Goal: Information Seeking & Learning: Compare options

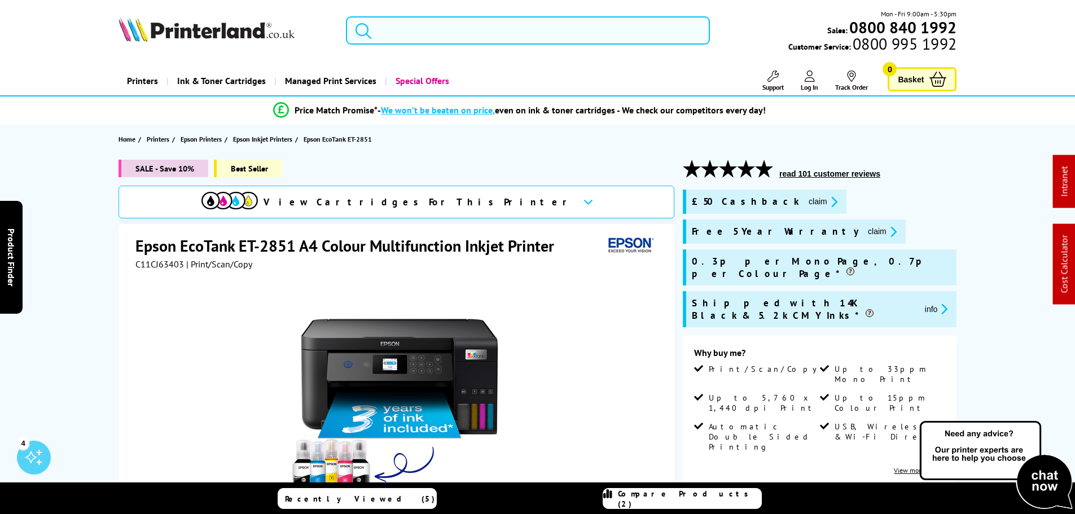
click at [498, 36] on input "search" at bounding box center [528, 30] width 364 height 28
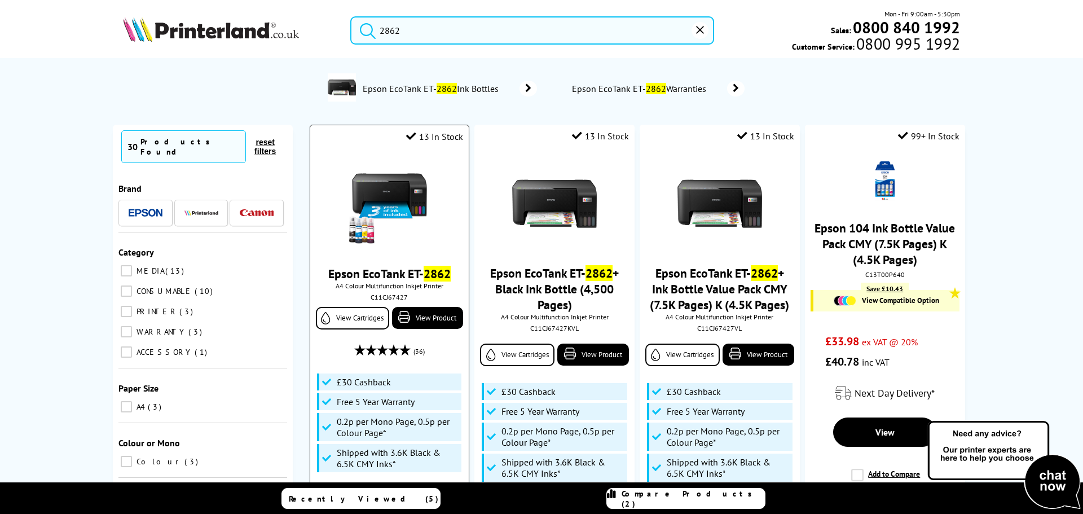
type input "2862"
click at [413, 201] on img at bounding box center [389, 204] width 85 height 85
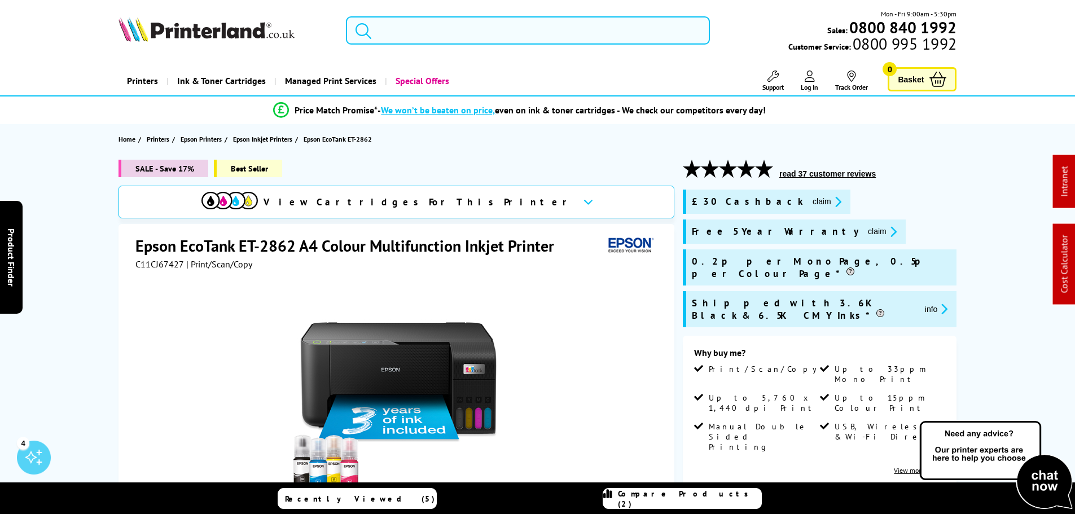
click at [394, 25] on input "search" at bounding box center [528, 30] width 364 height 28
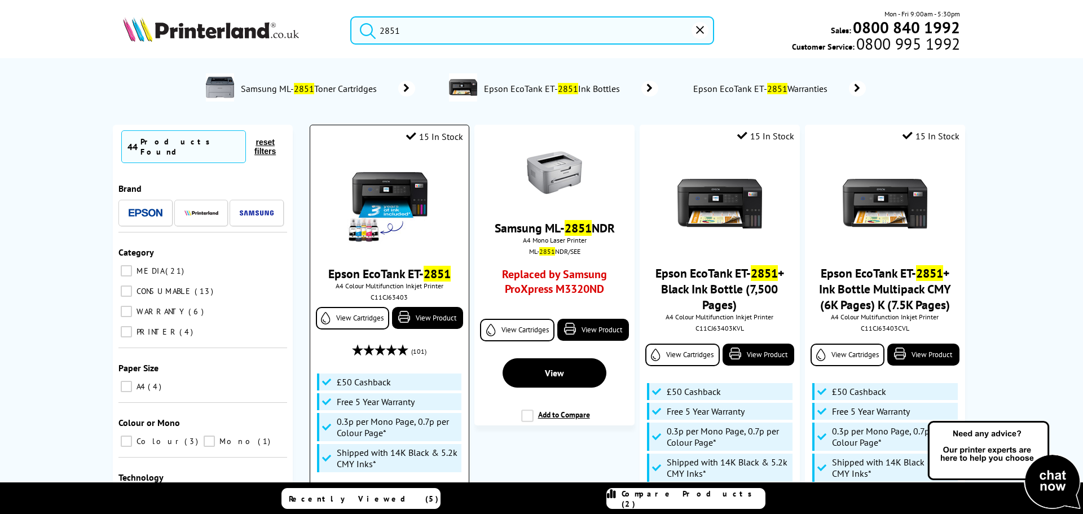
type input "2851"
click at [392, 200] on img at bounding box center [389, 204] width 85 height 85
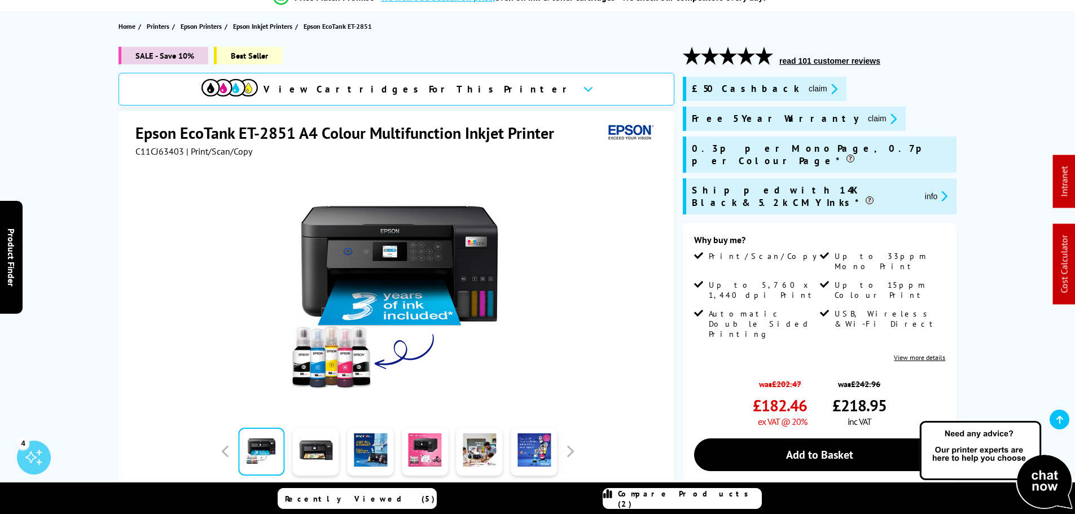
click at [360, 84] on span "View Cartridges For This Printer" at bounding box center [419, 89] width 310 height 12
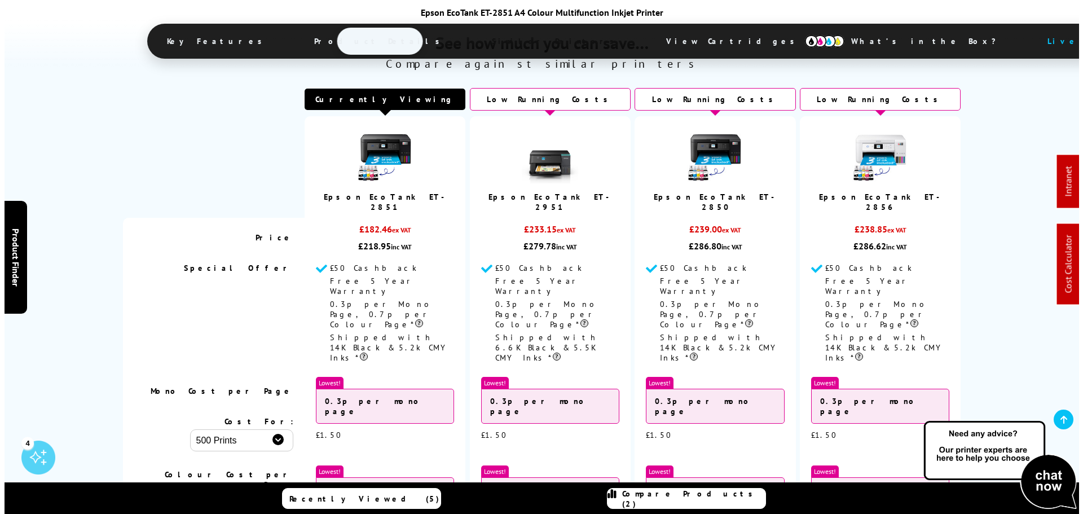
scroll to position [2516, 0]
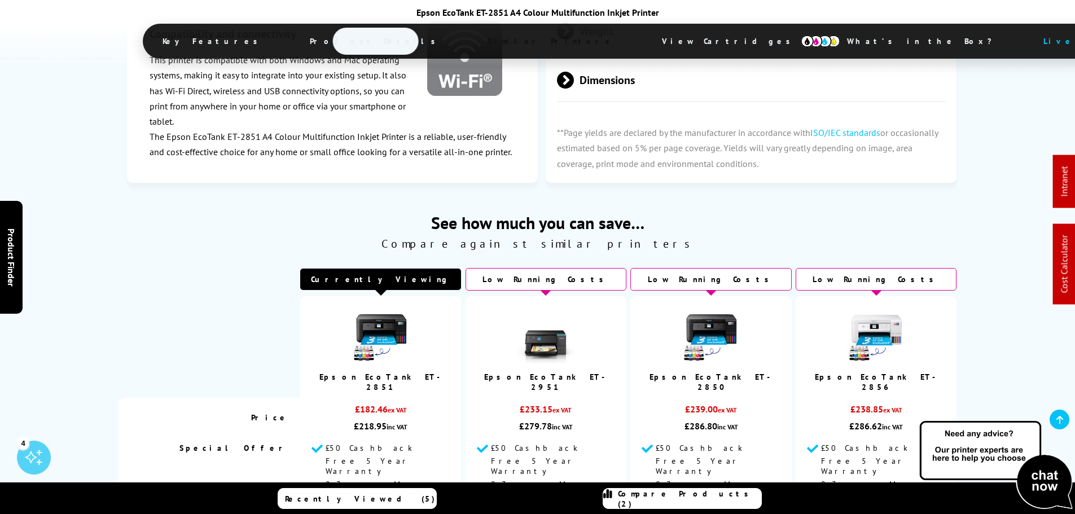
click at [666, 497] on span "Compare Products (2)" at bounding box center [689, 499] width 143 height 20
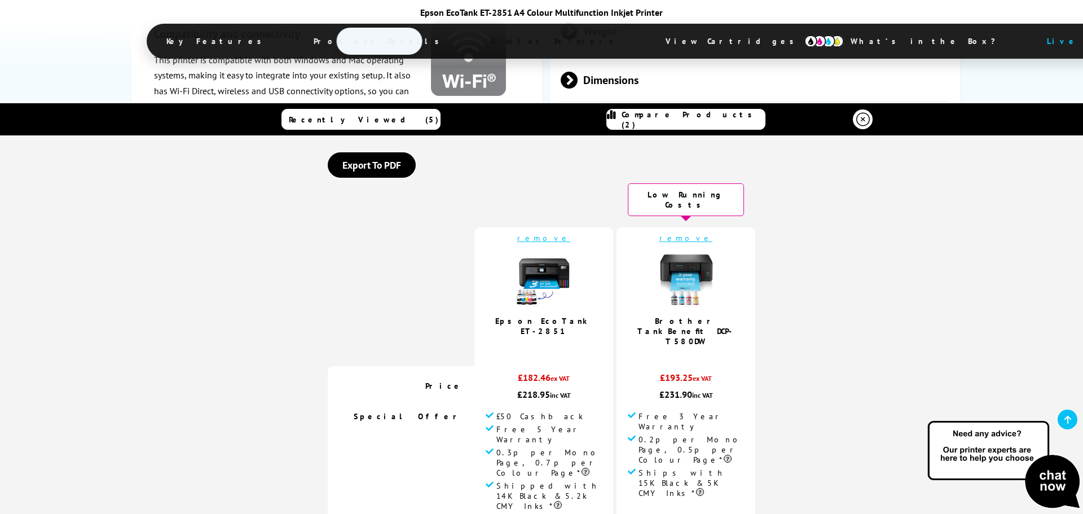
click at [680, 233] on link "remove" at bounding box center [686, 238] width 53 height 10
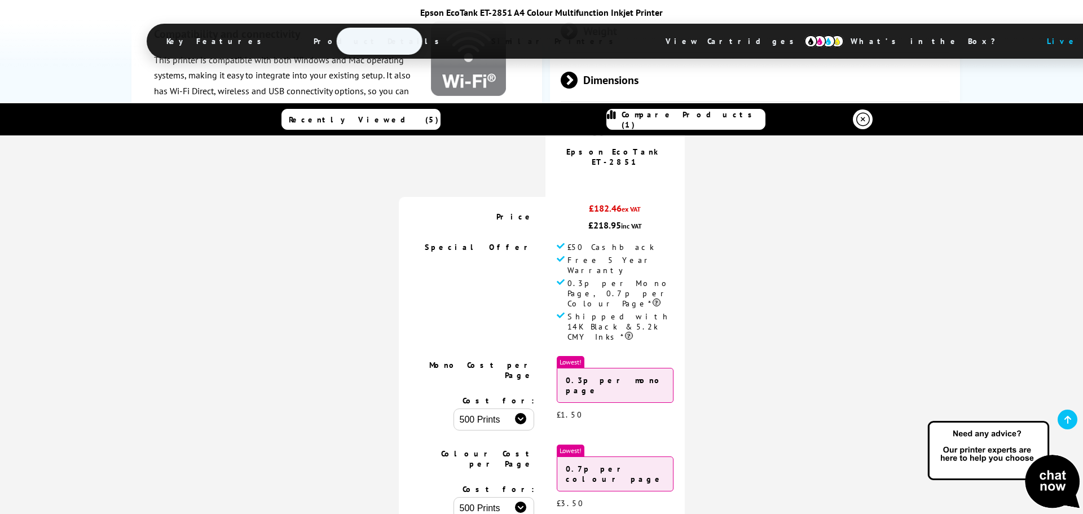
scroll to position [0, 0]
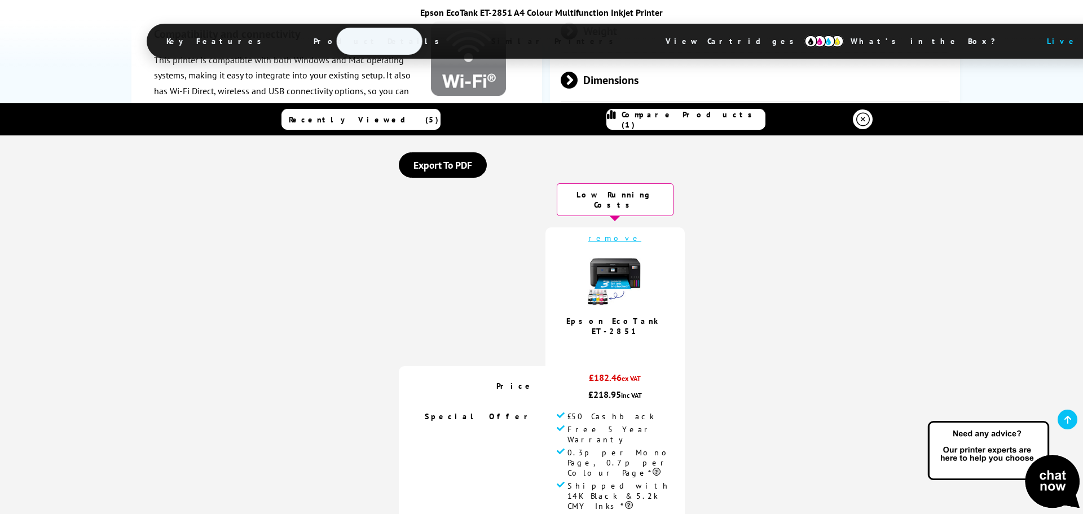
click at [616, 271] on img at bounding box center [615, 280] width 56 height 56
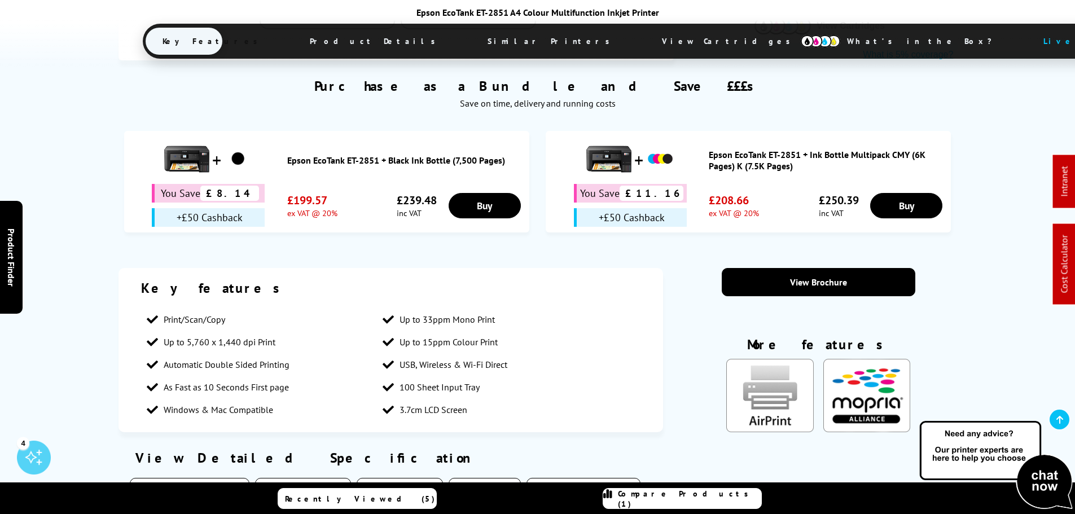
scroll to position [734, 0]
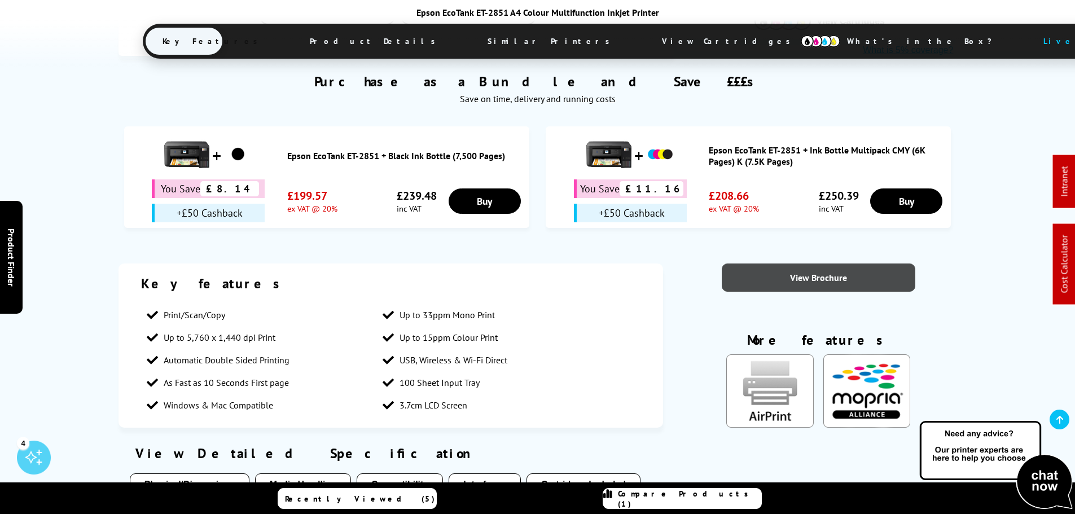
click at [832, 264] on link "View Brochure" at bounding box center [819, 278] width 194 height 28
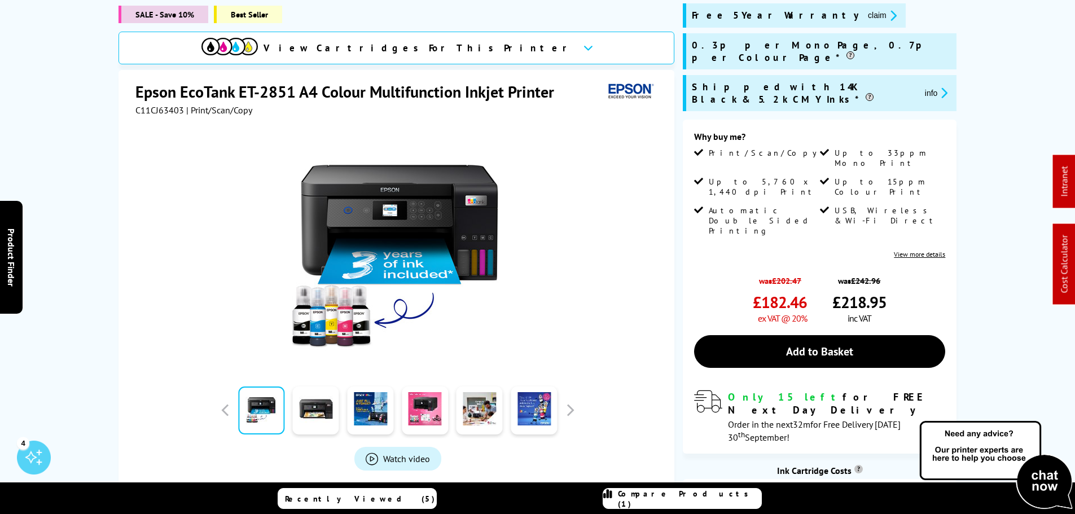
scroll to position [0, 0]
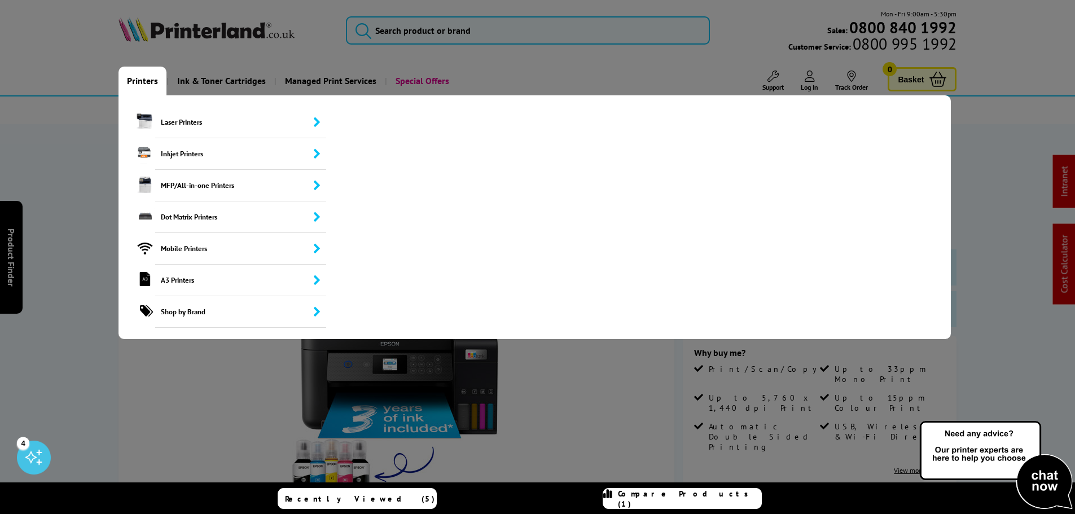
click at [153, 80] on link "Printers" at bounding box center [142, 81] width 48 height 29
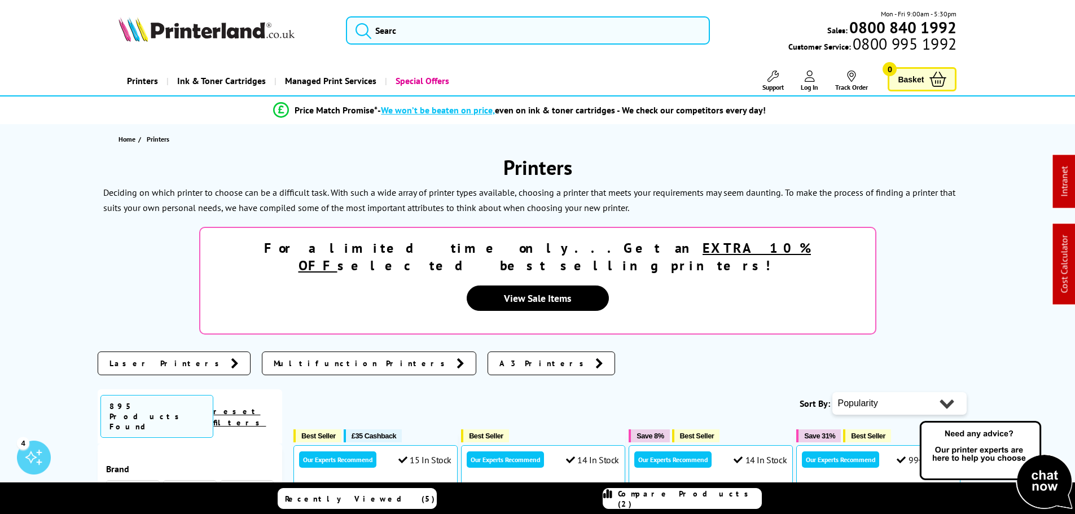
click at [261, 486] on span at bounding box center [247, 493] width 34 height 14
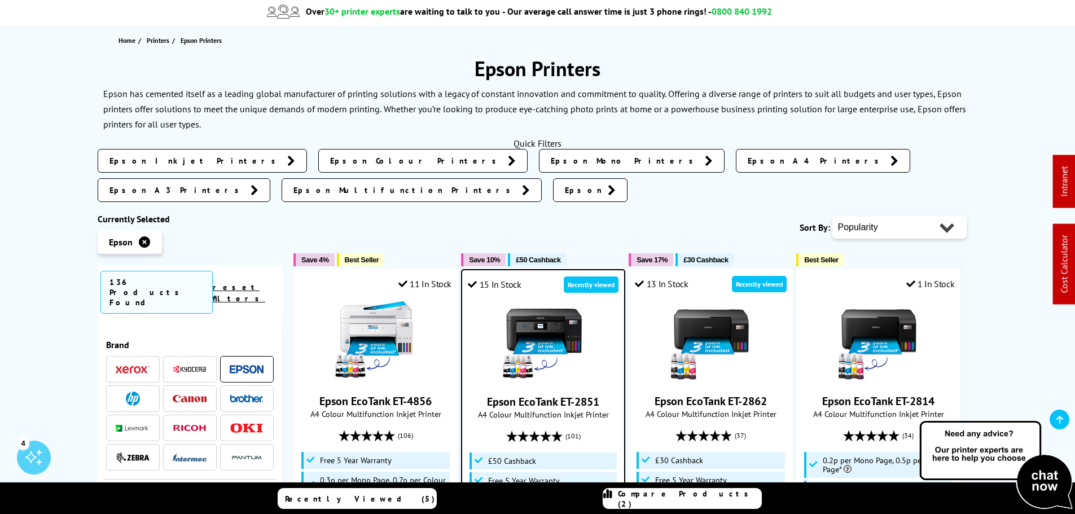
scroll to position [226, 0]
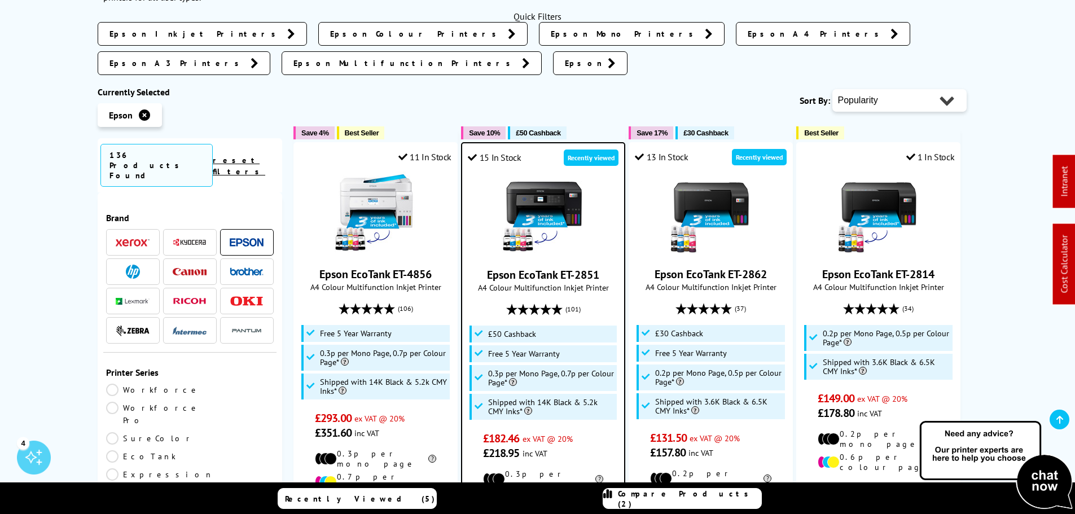
click at [652, 495] on span "Compare Products (2)" at bounding box center [689, 499] width 143 height 20
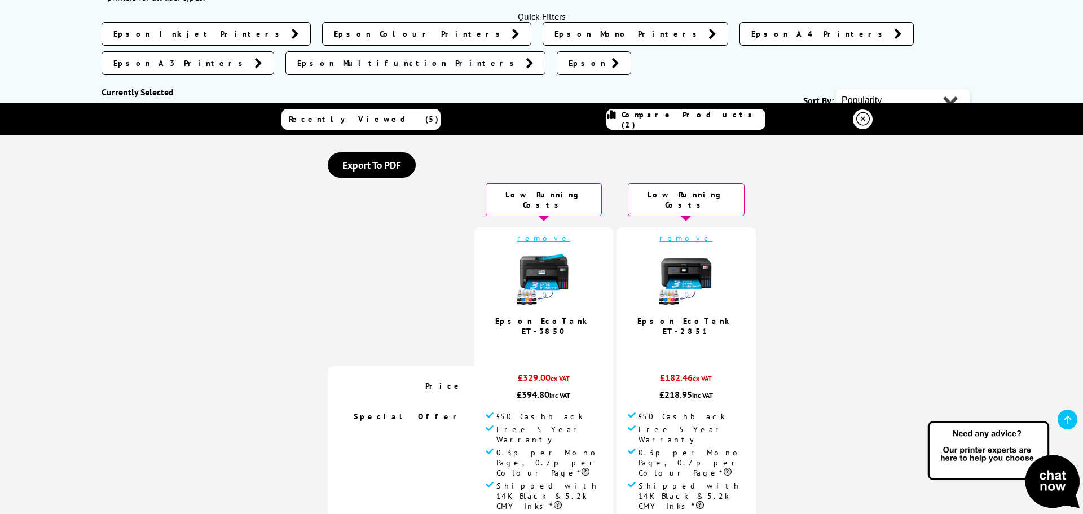
click at [543, 233] on link "remove" at bounding box center [543, 238] width 53 height 10
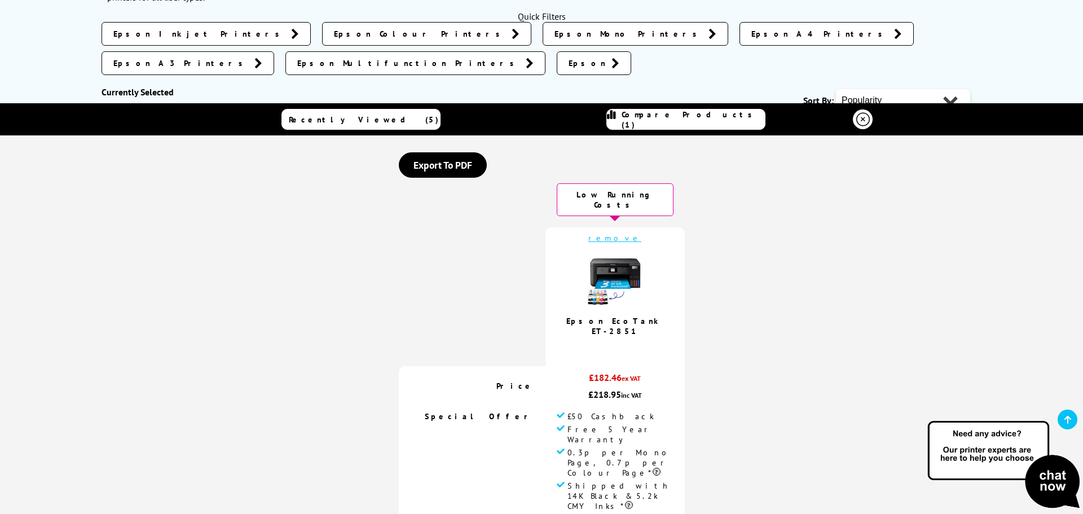
click at [857, 120] on icon at bounding box center [864, 120] width 14 height 14
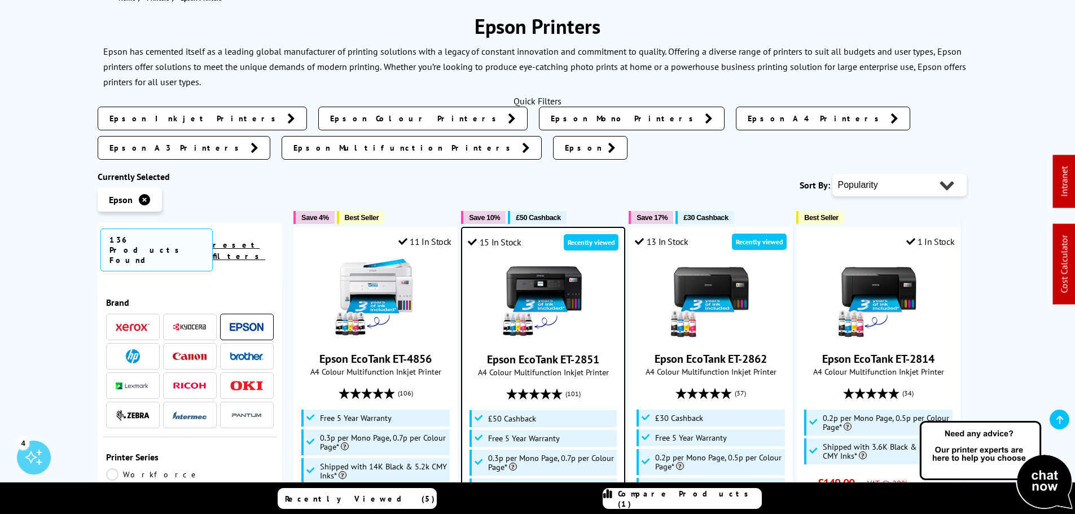
scroll to position [339, 0]
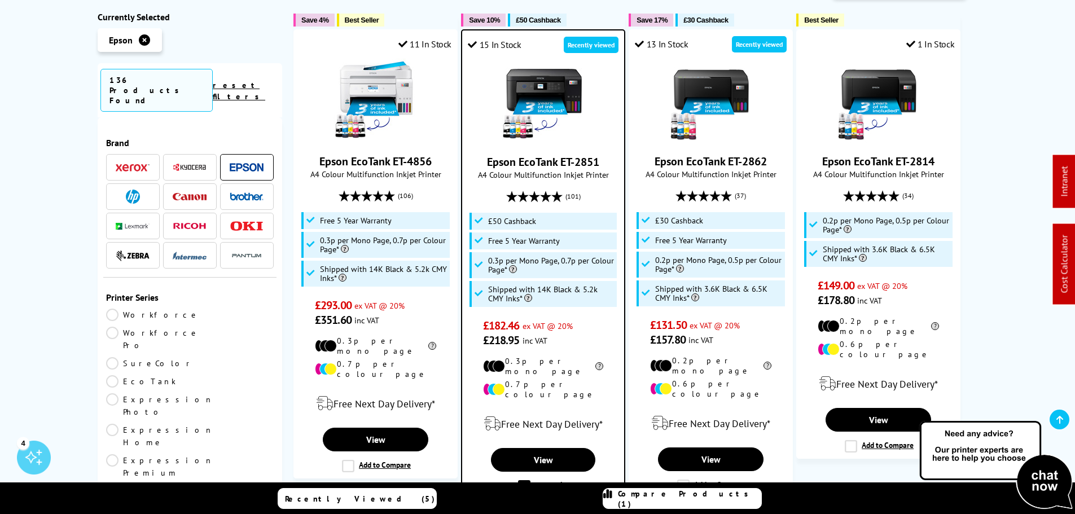
click at [556, 59] on img at bounding box center [543, 101] width 85 height 85
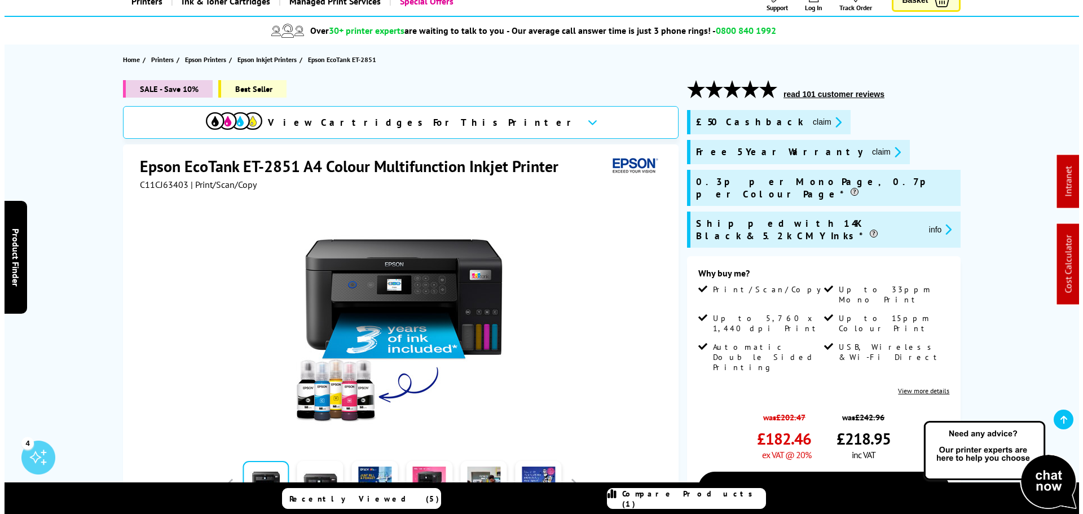
scroll to position [169, 0]
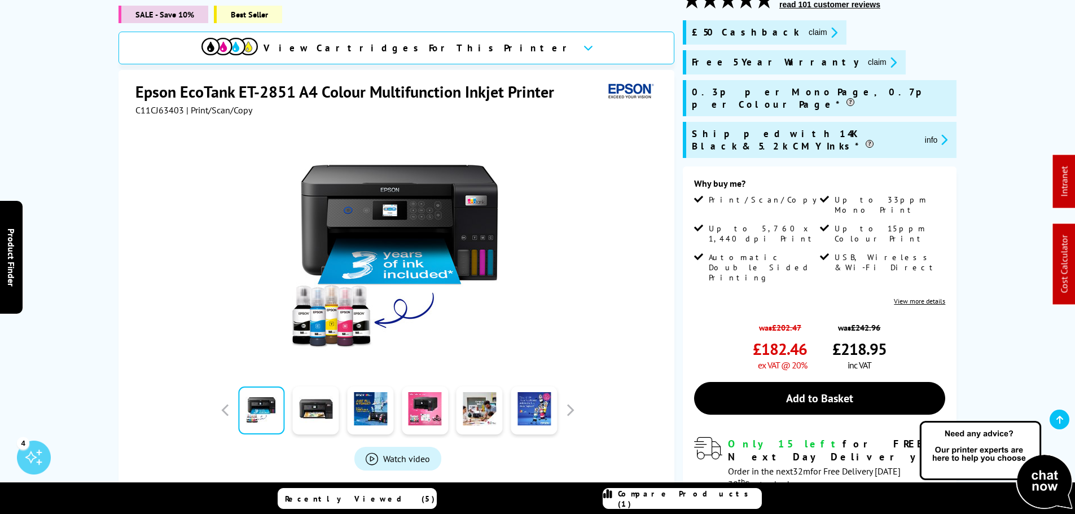
click at [387, 449] on link "Watch video" at bounding box center [397, 459] width 87 height 24
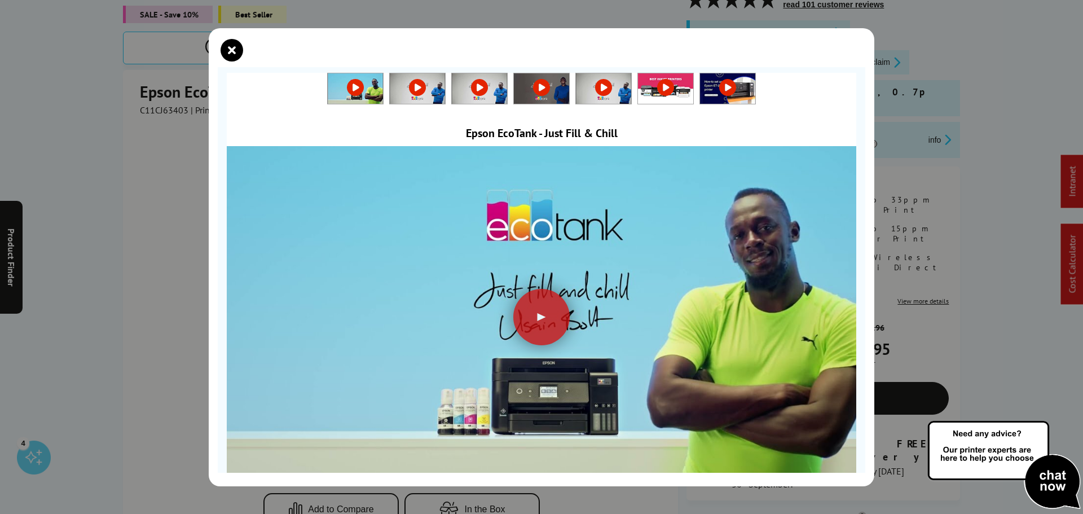
click at [719, 88] on link at bounding box center [727, 87] width 55 height 11
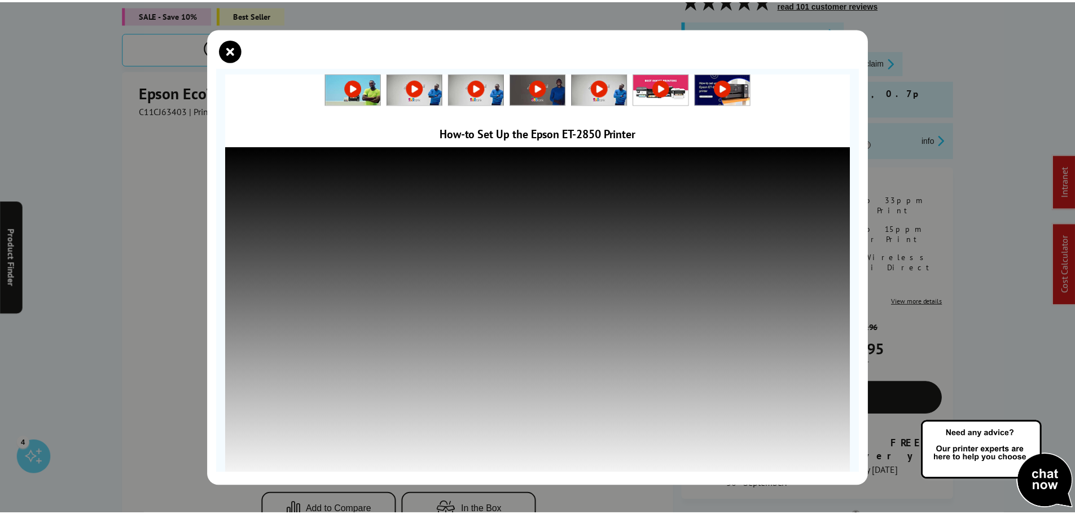
scroll to position [11, 0]
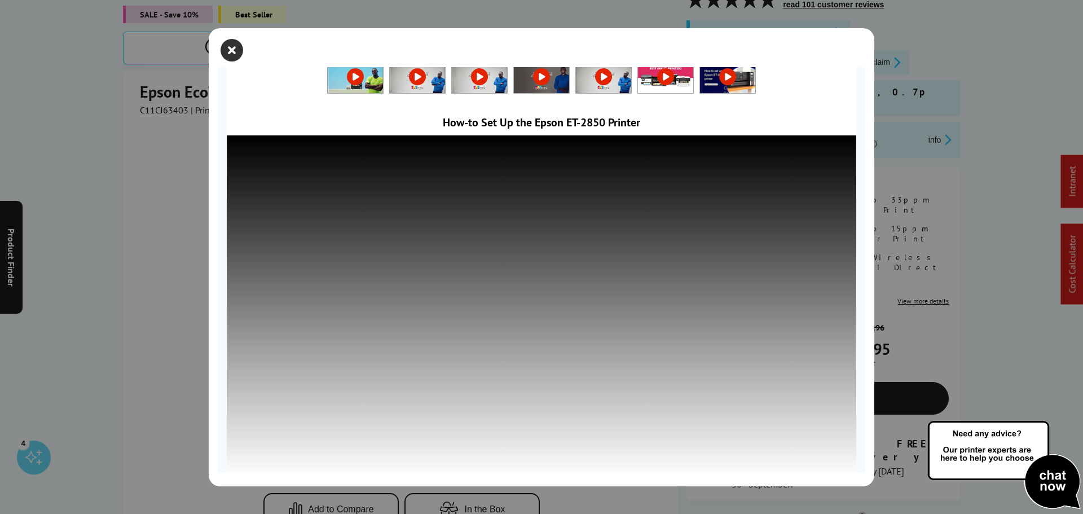
click at [231, 51] on icon "close modal" at bounding box center [232, 50] width 23 height 23
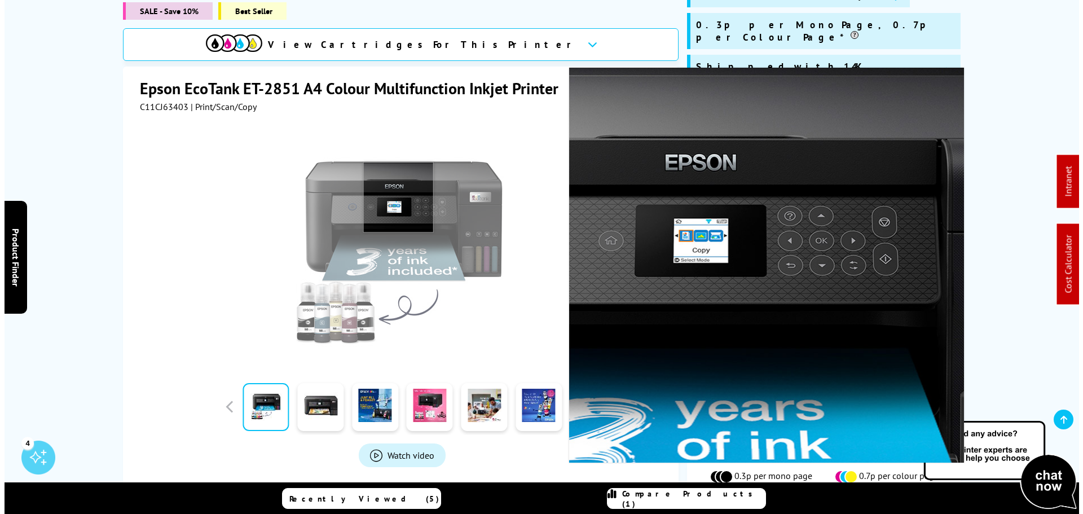
scroll to position [339, 0]
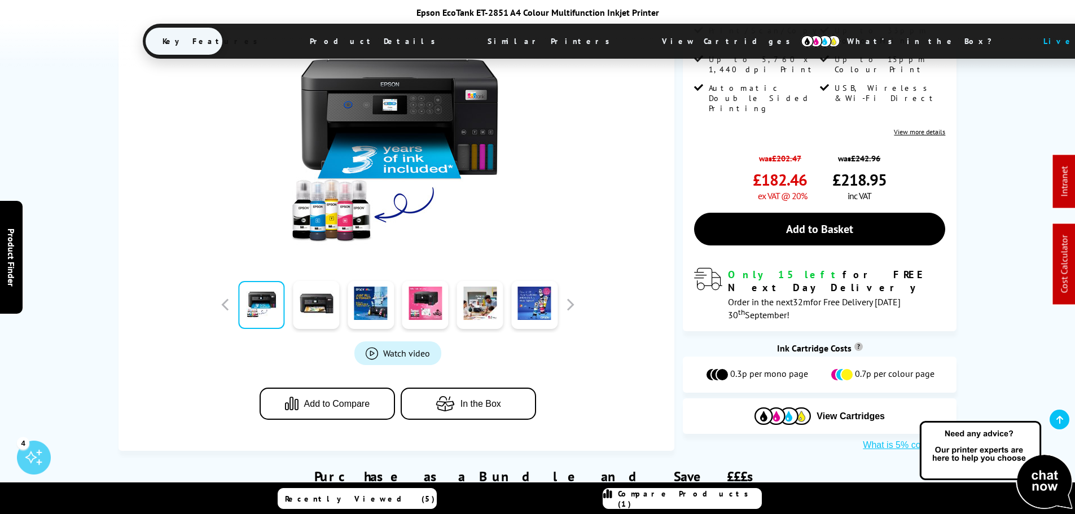
click at [393, 348] on span "Watch video" at bounding box center [406, 353] width 47 height 11
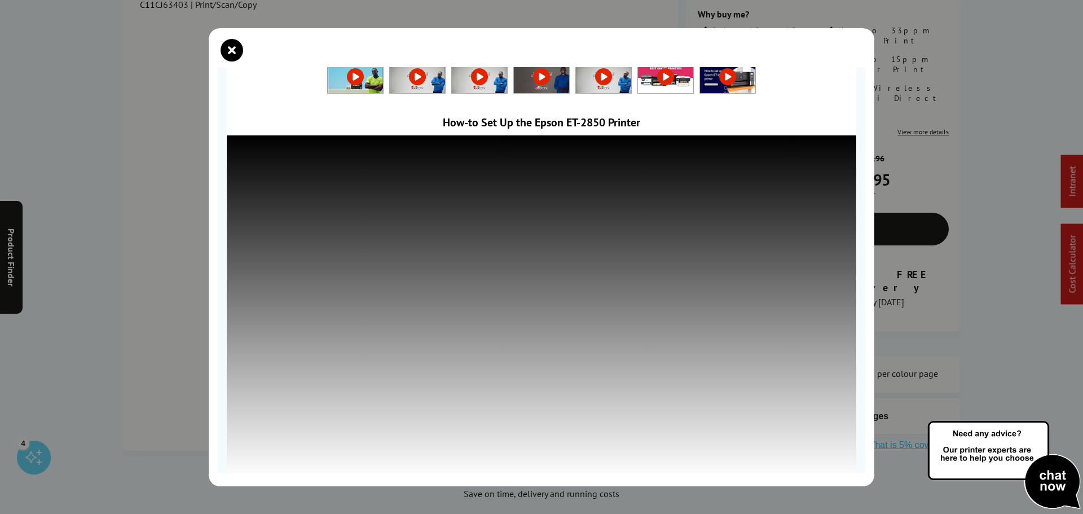
click at [663, 80] on link at bounding box center [665, 76] width 55 height 11
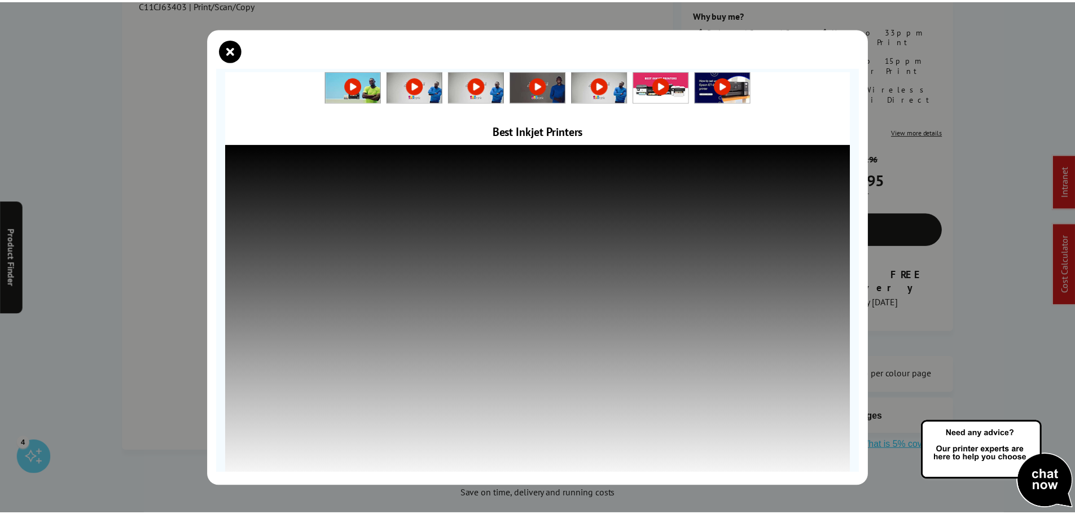
scroll to position [0, 0]
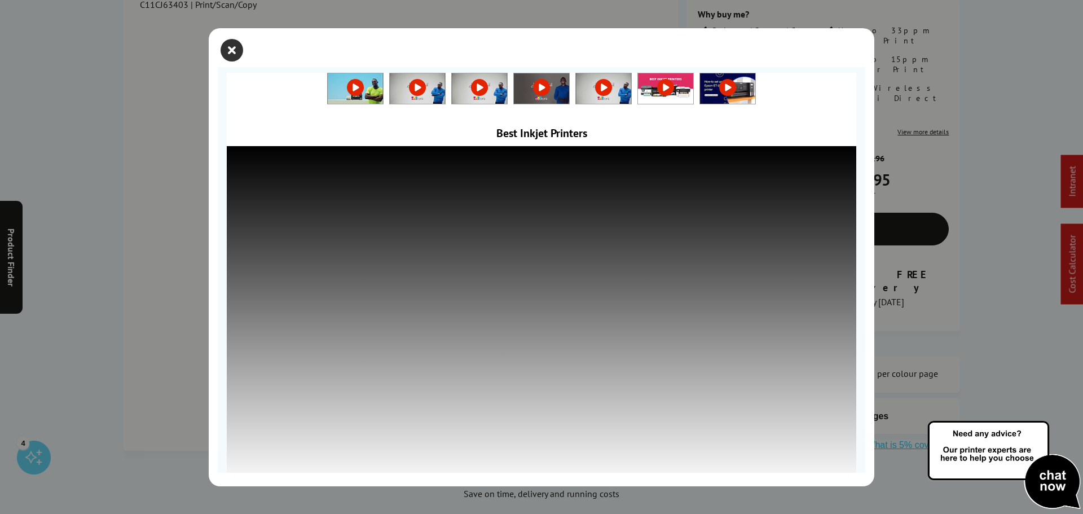
click at [232, 49] on icon "close modal" at bounding box center [232, 50] width 23 height 23
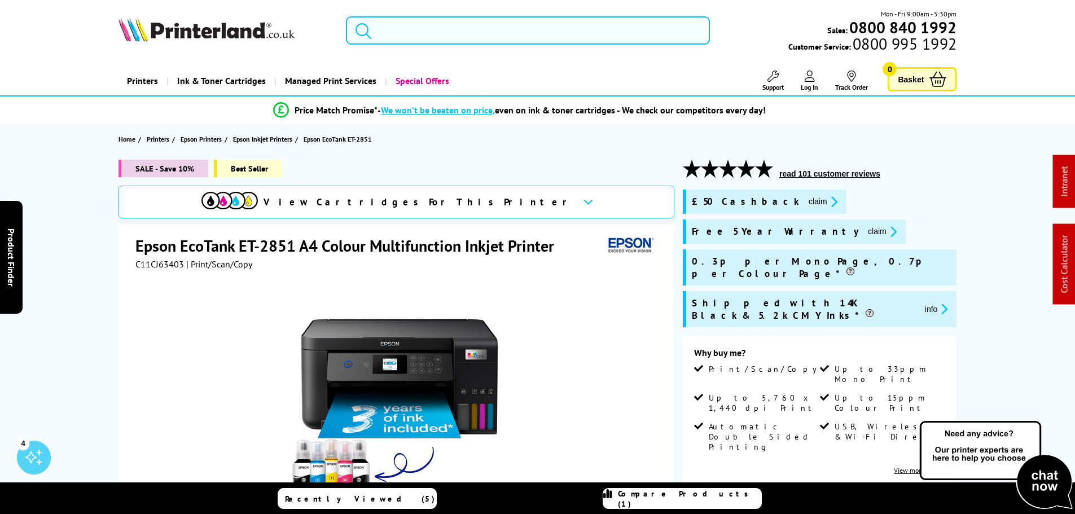
click at [407, 30] on input "search" at bounding box center [528, 30] width 364 height 28
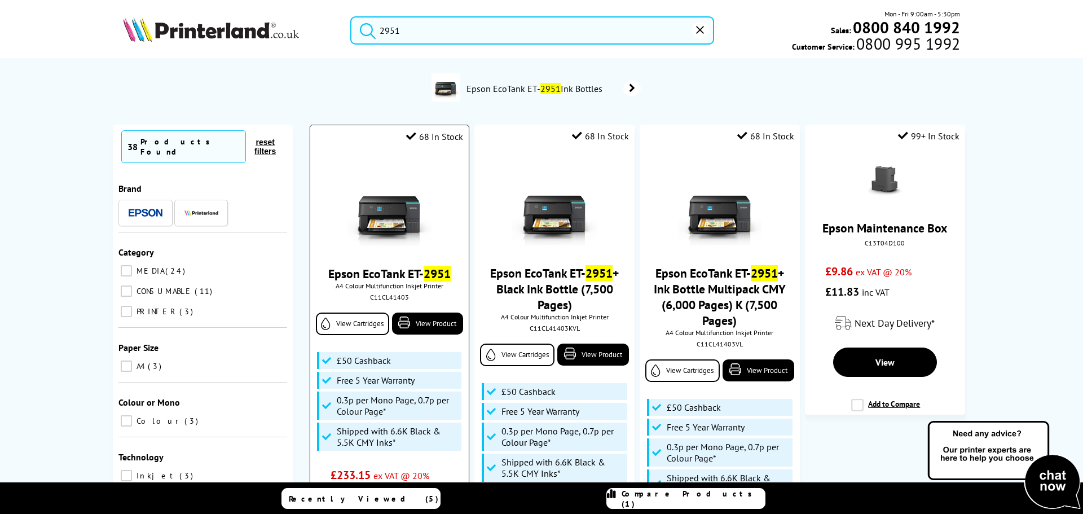
type input "2951"
click at [390, 214] on img at bounding box center [389, 204] width 85 height 85
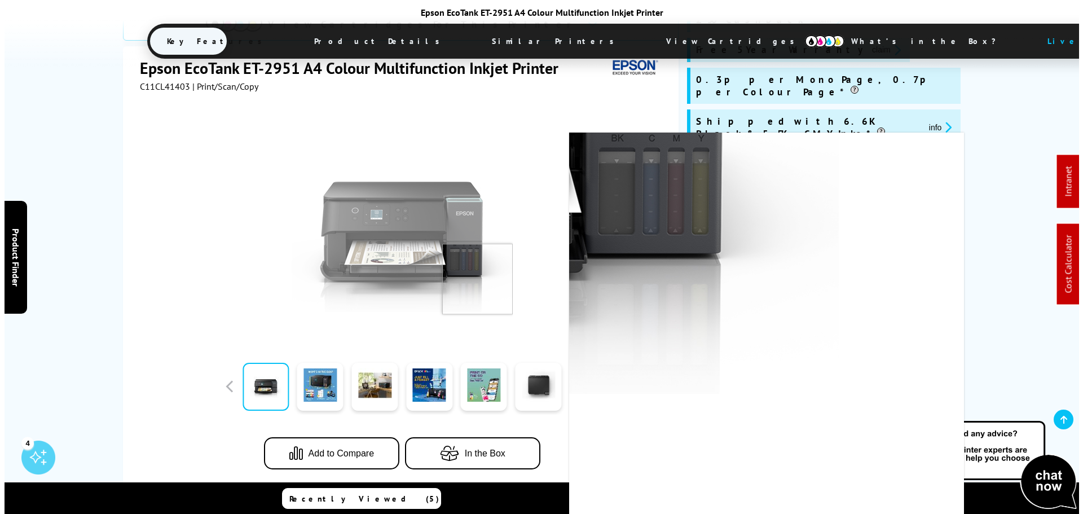
scroll to position [226, 0]
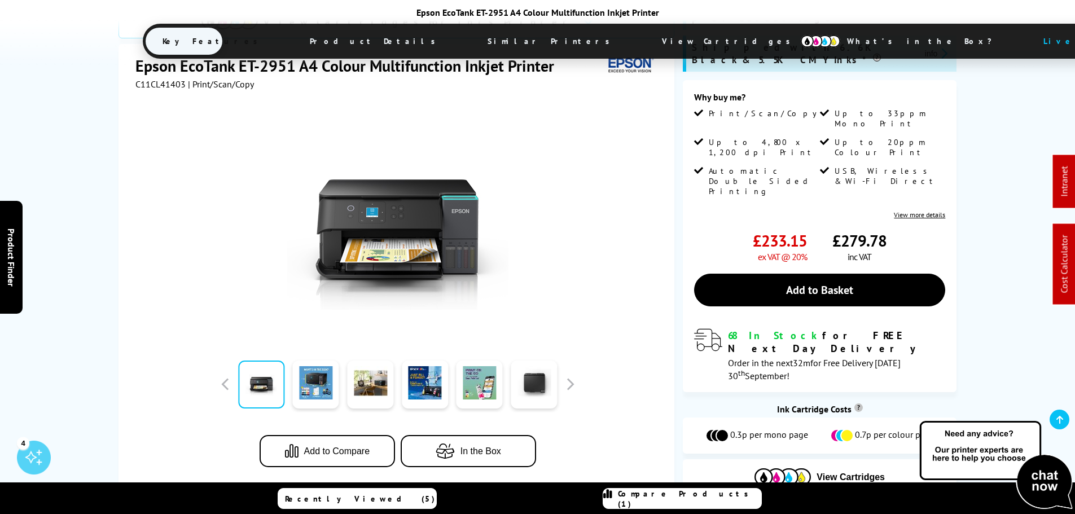
click at [367, 446] on span "Add to Compare" at bounding box center [337, 451] width 66 height 10
click at [692, 502] on span "Compare Products (2)" at bounding box center [689, 499] width 143 height 20
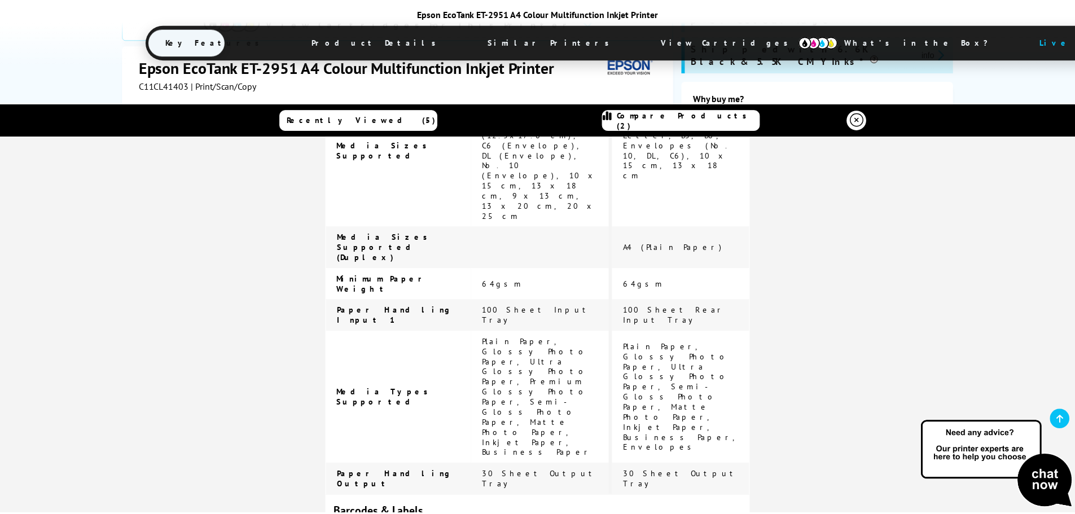
scroll to position [2080, 0]
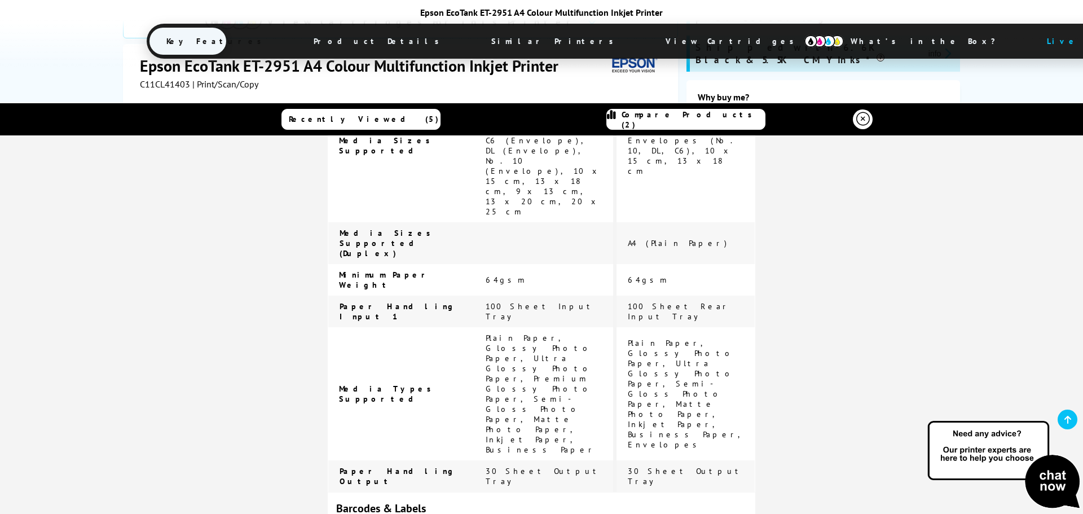
click at [857, 121] on icon at bounding box center [864, 120] width 14 height 14
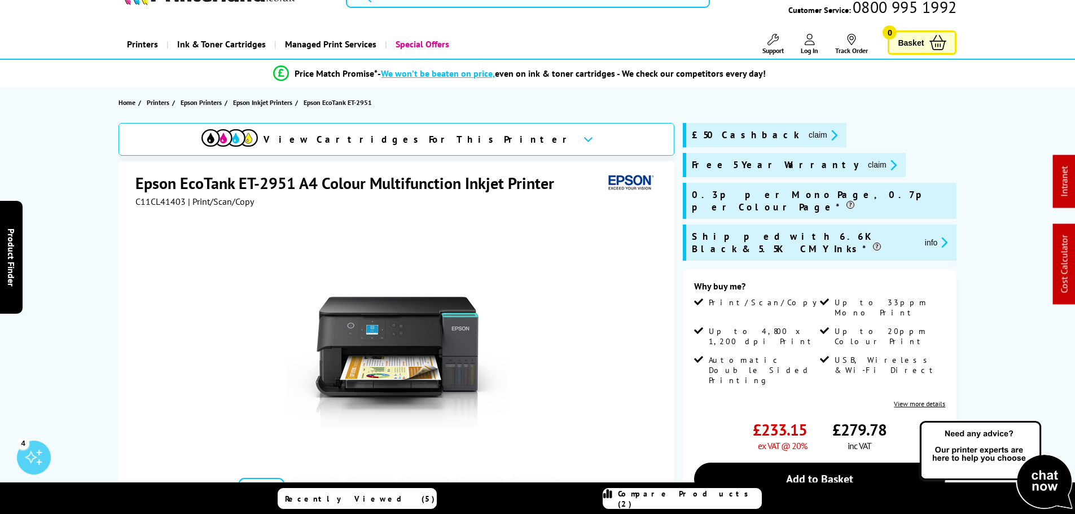
scroll to position [0, 0]
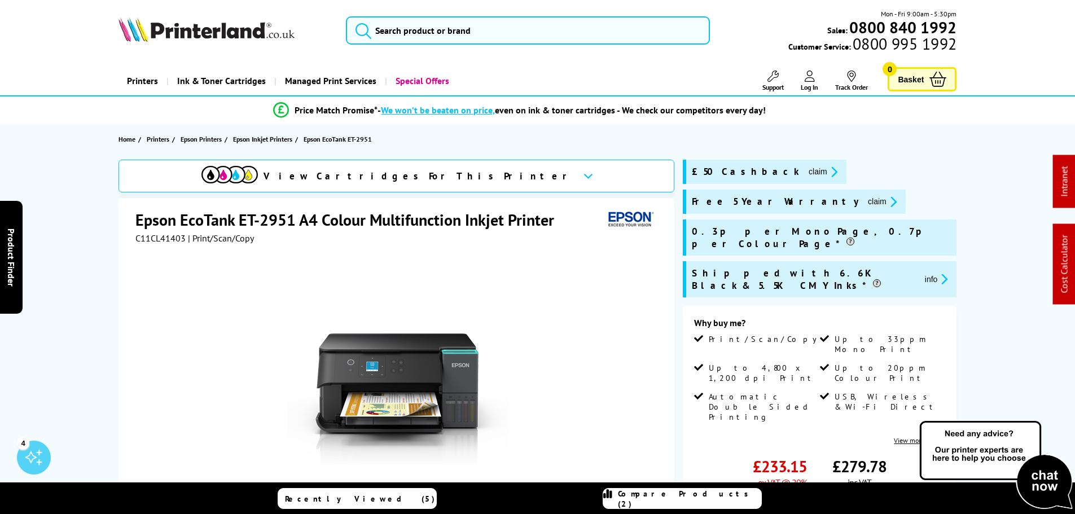
drag, startPoint x: 514, startPoint y: 513, endPoint x: 482, endPoint y: 256, distance: 259.2
click at [482, 256] on div at bounding box center [397, 371] width 525 height 255
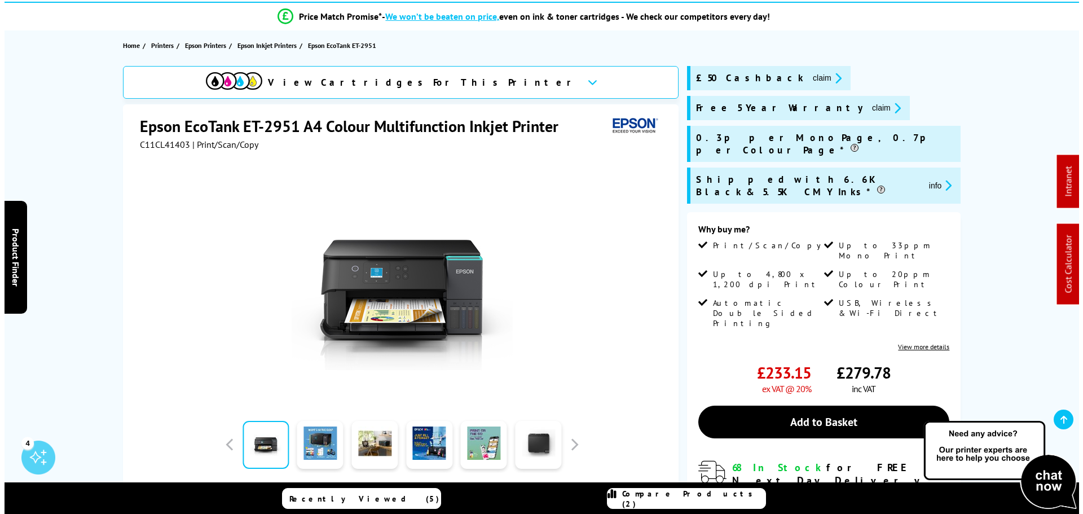
scroll to position [113, 0]
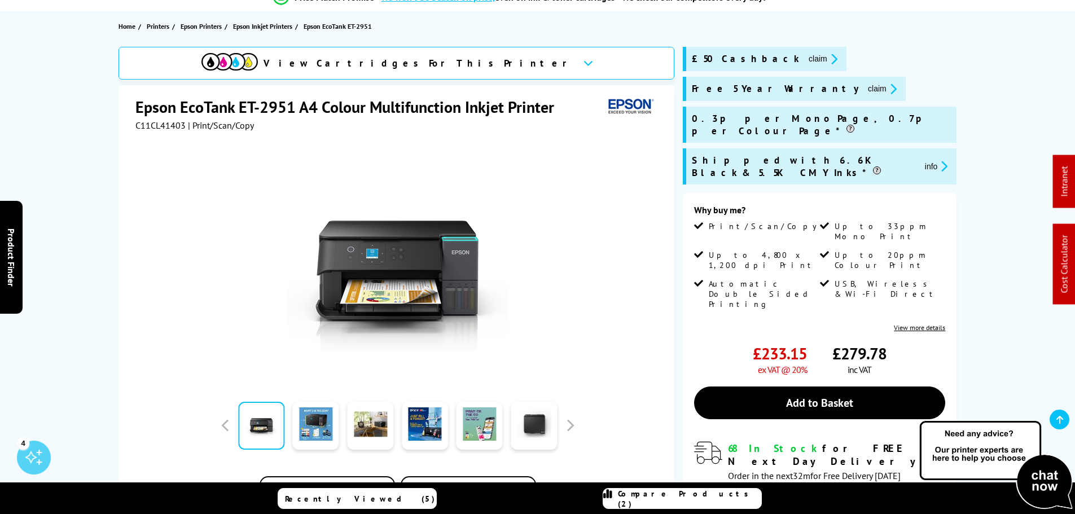
click at [679, 499] on span "Compare Products (2)" at bounding box center [689, 499] width 143 height 20
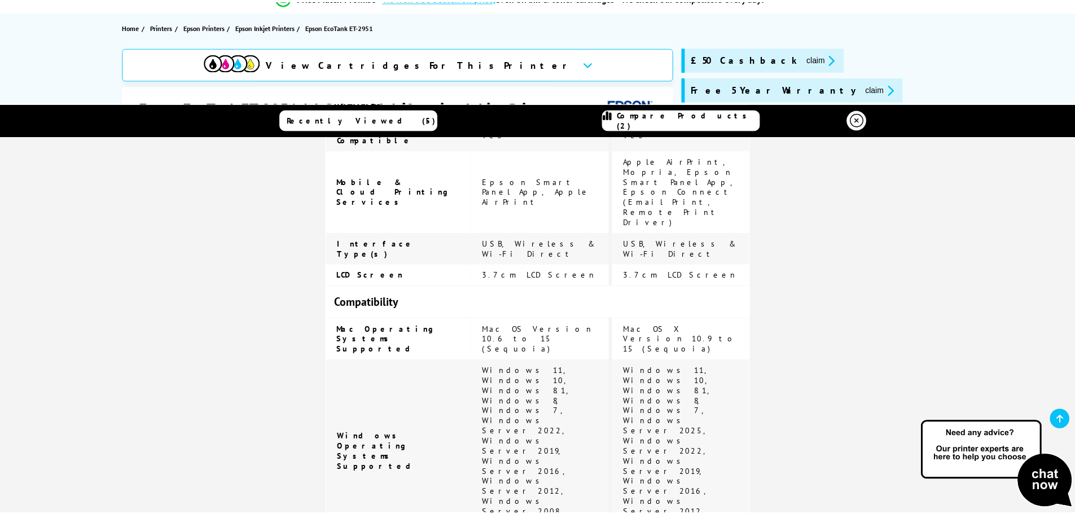
scroll to position [1580, 0]
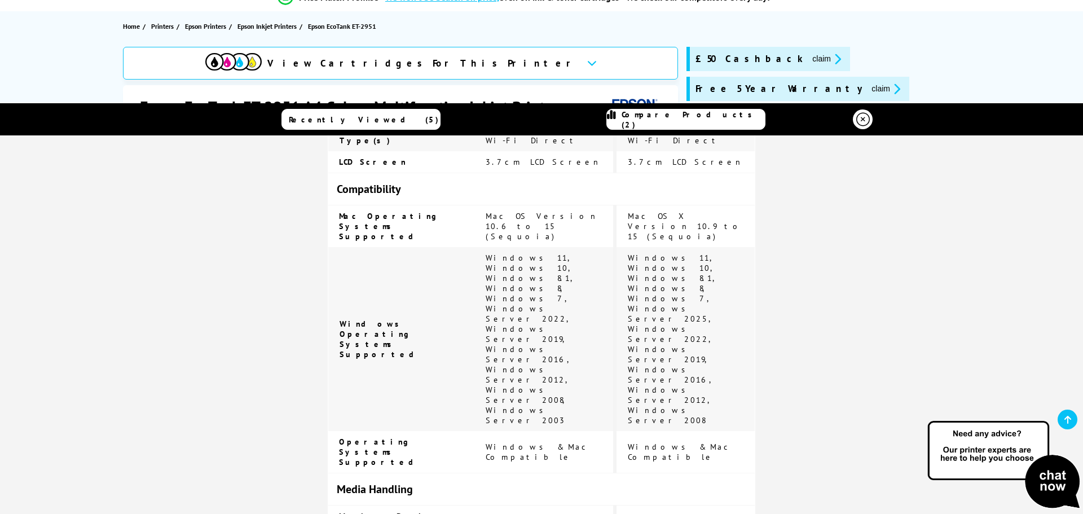
click at [858, 115] on icon at bounding box center [864, 120] width 14 height 14
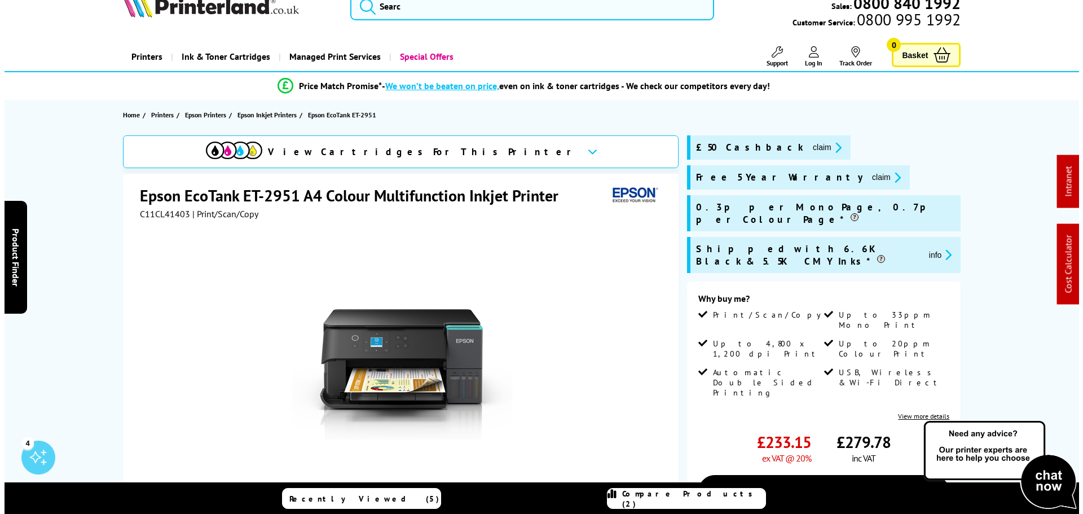
scroll to position [0, 0]
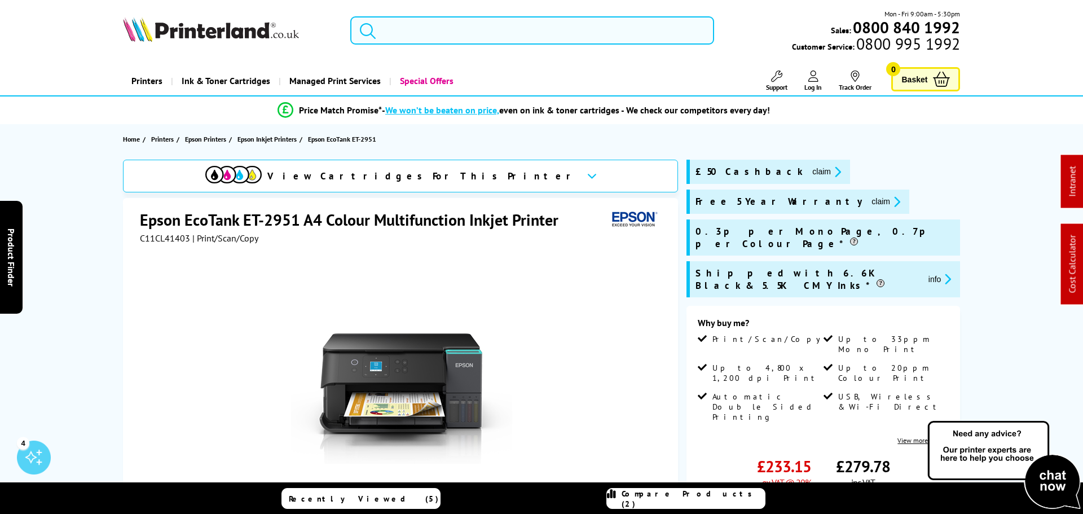
click at [418, 27] on input "search" at bounding box center [532, 30] width 364 height 28
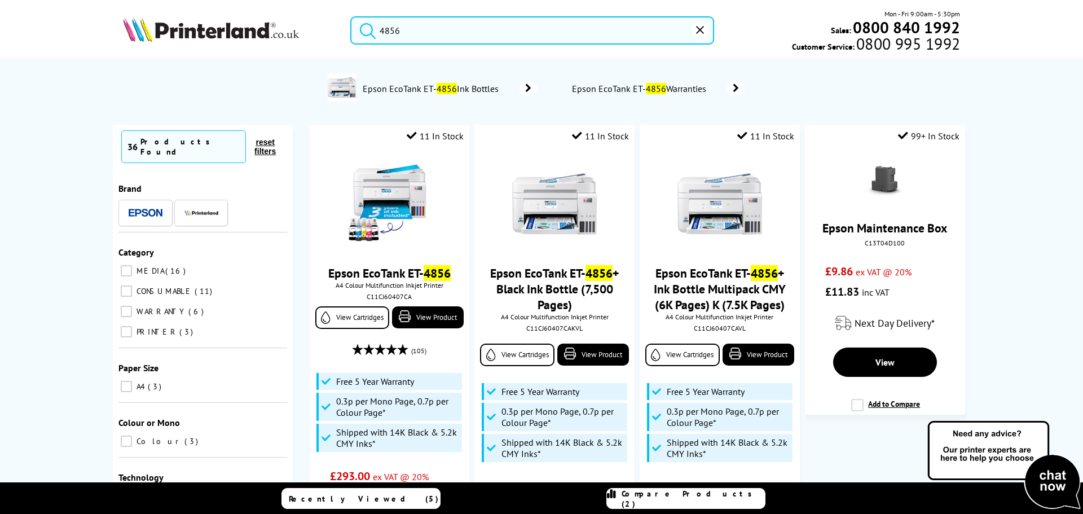
type input "4856"
